Goal: Check status: Check status

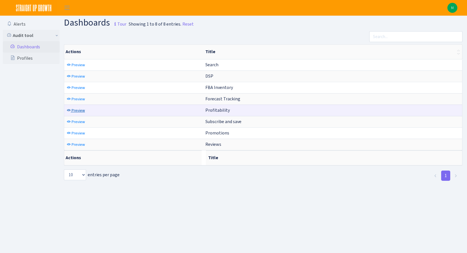
click at [78, 111] on span "Preview" at bounding box center [78, 110] width 13 height 5
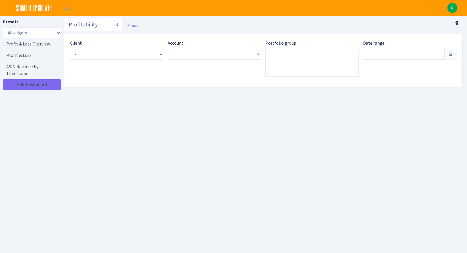
type input "[DATE] - [DATE]"
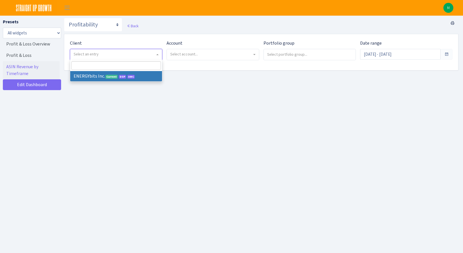
click at [111, 56] on span "Select an entry" at bounding box center [115, 54] width 82 height 6
select select "298"
select select
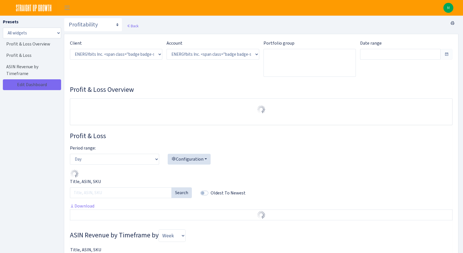
select select "416446232500569"
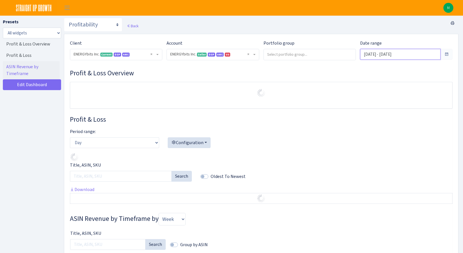
click at [386, 54] on input "[DATE] - [DATE]" at bounding box center [400, 54] width 80 height 11
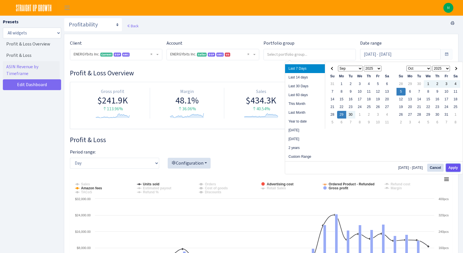
click at [452, 168] on button "Apply" at bounding box center [453, 168] width 15 height 8
type input "Sep 29, 2025 - Oct 5, 2025"
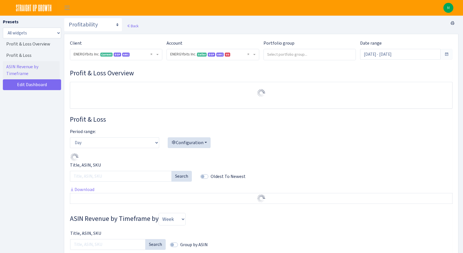
select select "416446232500569"
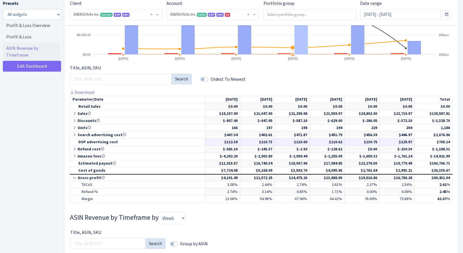
scroll to position [226, 0]
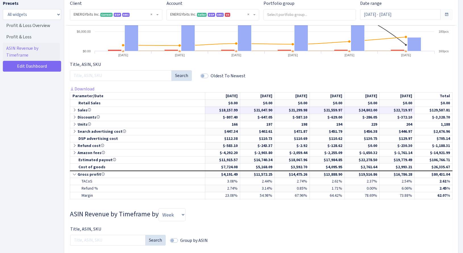
click at [76, 110] on icon at bounding box center [75, 110] width 5 height 4
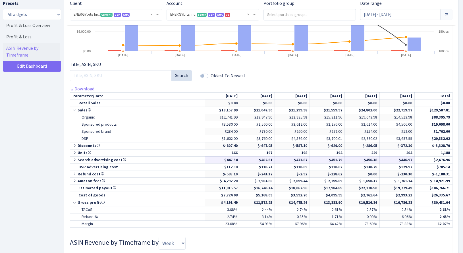
click at [75, 159] on icon at bounding box center [75, 160] width 5 height 4
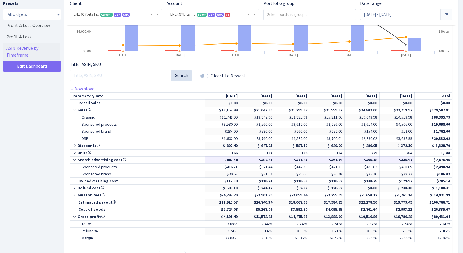
click at [75, 159] on icon at bounding box center [75, 160] width 5 height 4
